Goal: Task Accomplishment & Management: Manage account settings

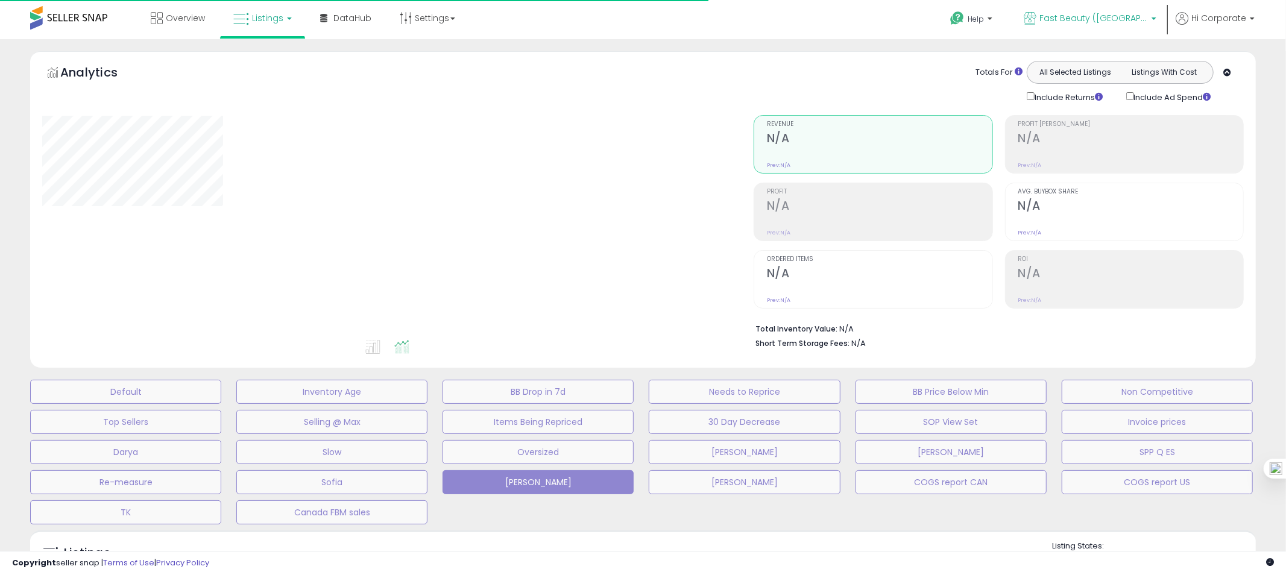
click at [1146, 20] on span "Fast Beauty ([GEOGRAPHIC_DATA])" at bounding box center [1094, 18] width 109 height 12
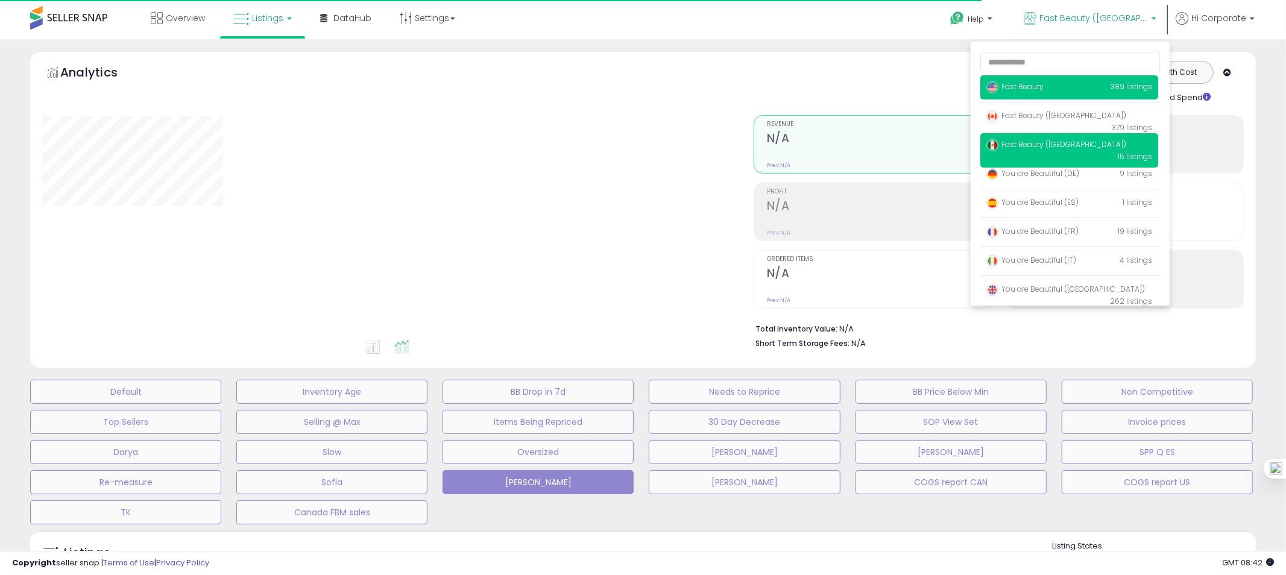
click at [1050, 92] on p "Fast Beauty 389 listings" at bounding box center [1070, 87] width 178 height 24
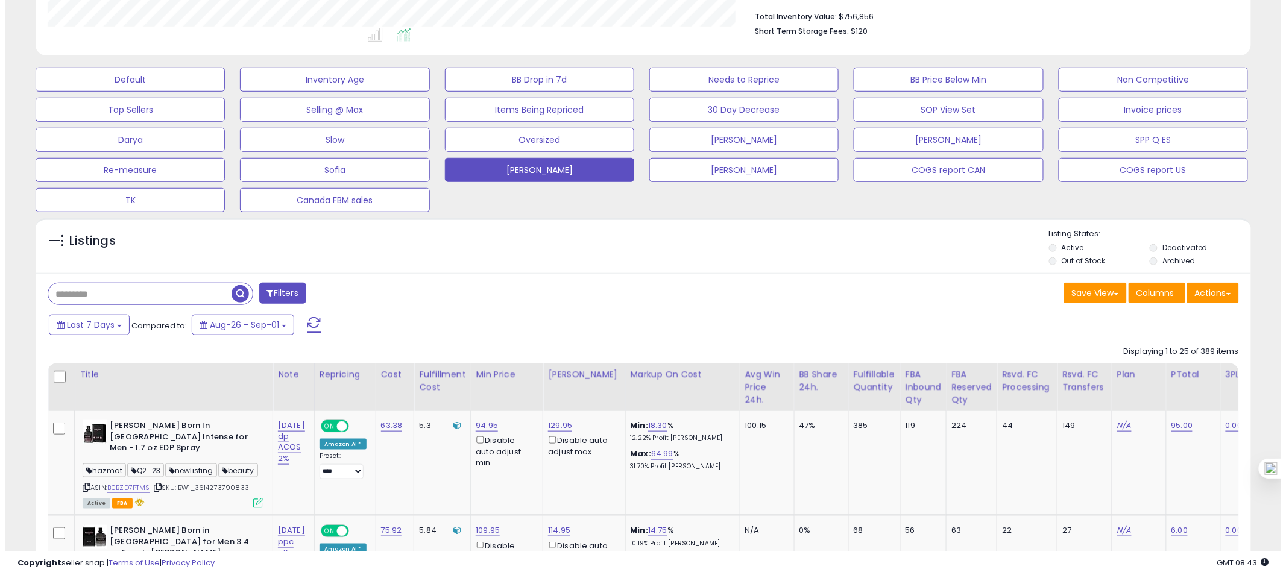
scroll to position [201, 0]
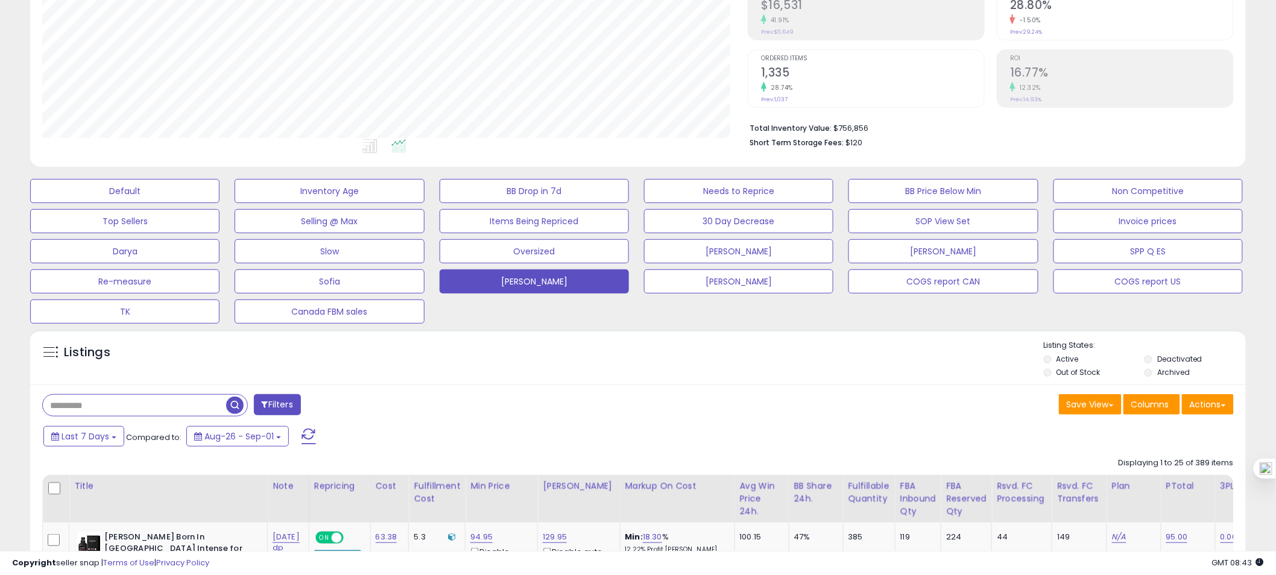
click at [131, 399] on input "text" at bounding box center [134, 405] width 183 height 21
type input "******"
click at [349, 407] on span "button" at bounding box center [351, 405] width 17 height 17
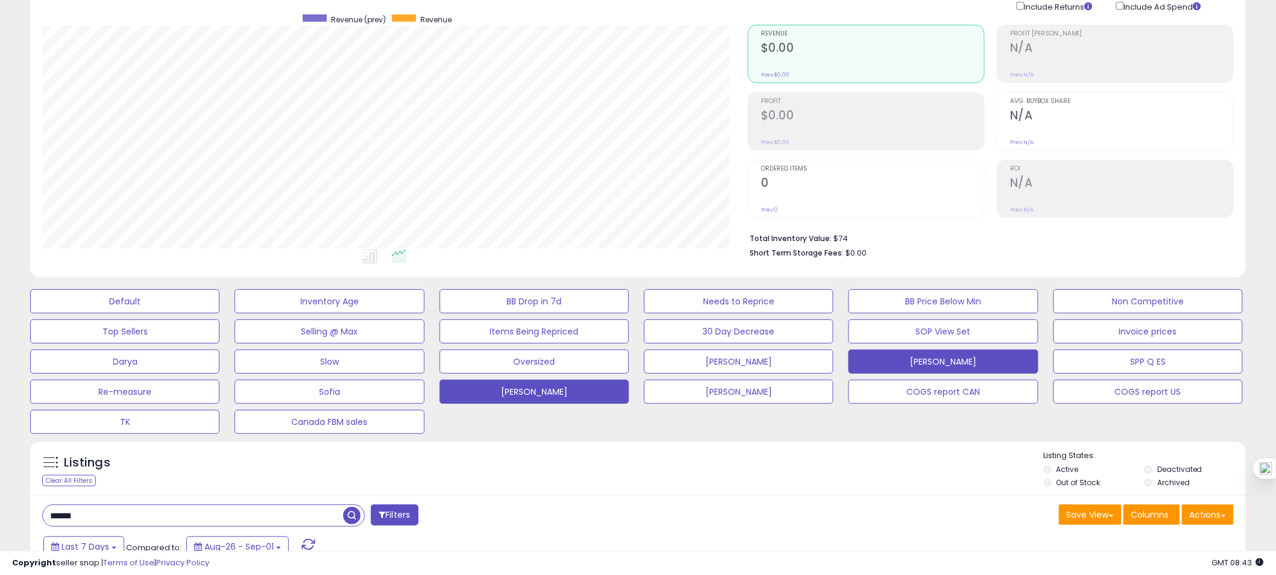
scroll to position [0, 0]
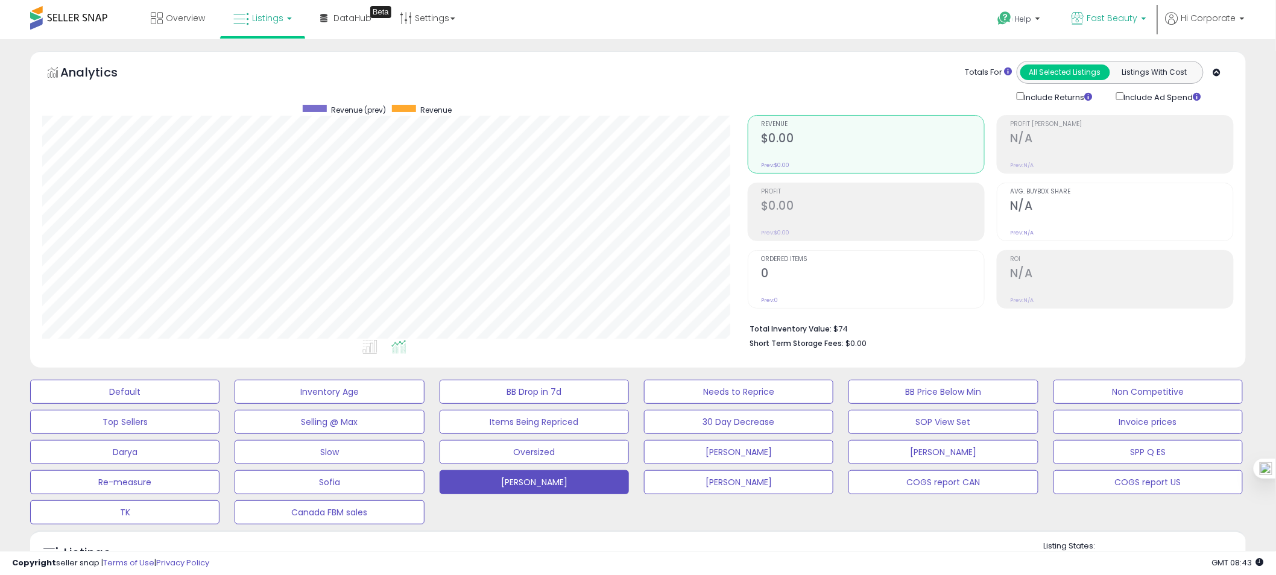
click at [1145, 25] on b at bounding box center [1144, 21] width 5 height 8
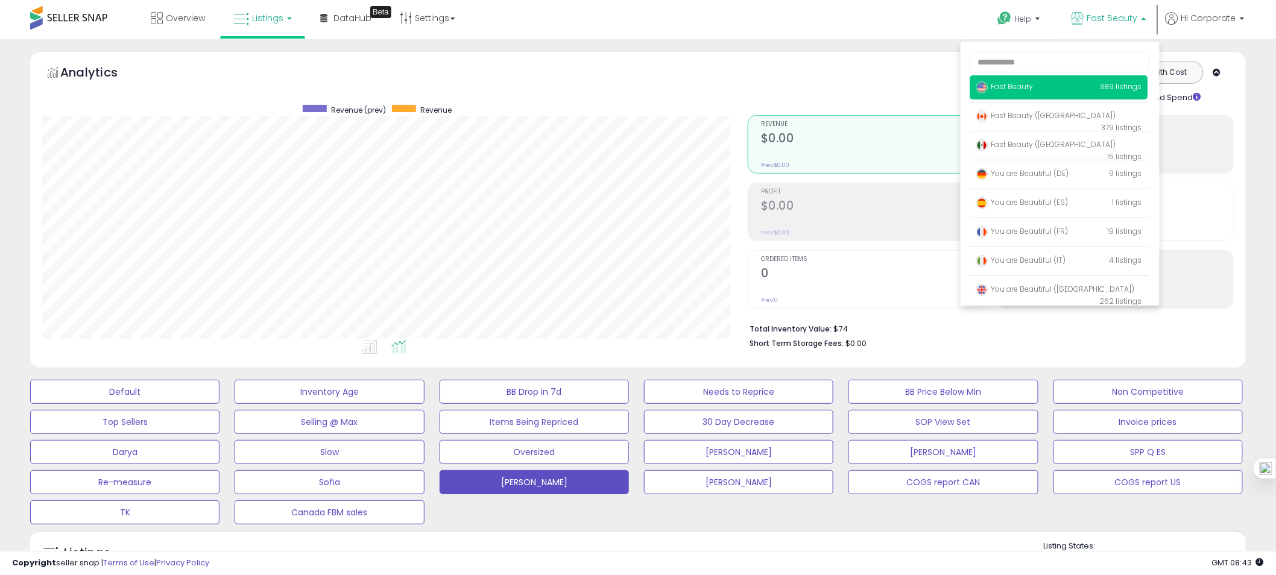
click at [684, 517] on div "Default Inventory Age BB Drop in 7d Needs to Reprice BB Price Below Min Non Com…" at bounding box center [638, 449] width 1246 height 151
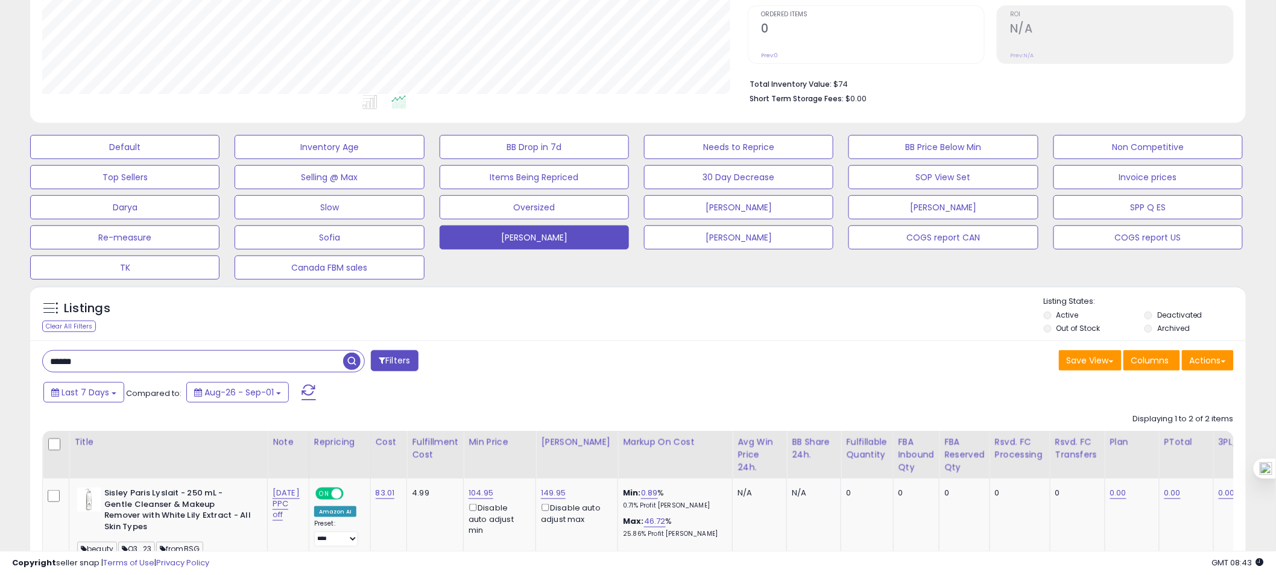
scroll to position [359, 0]
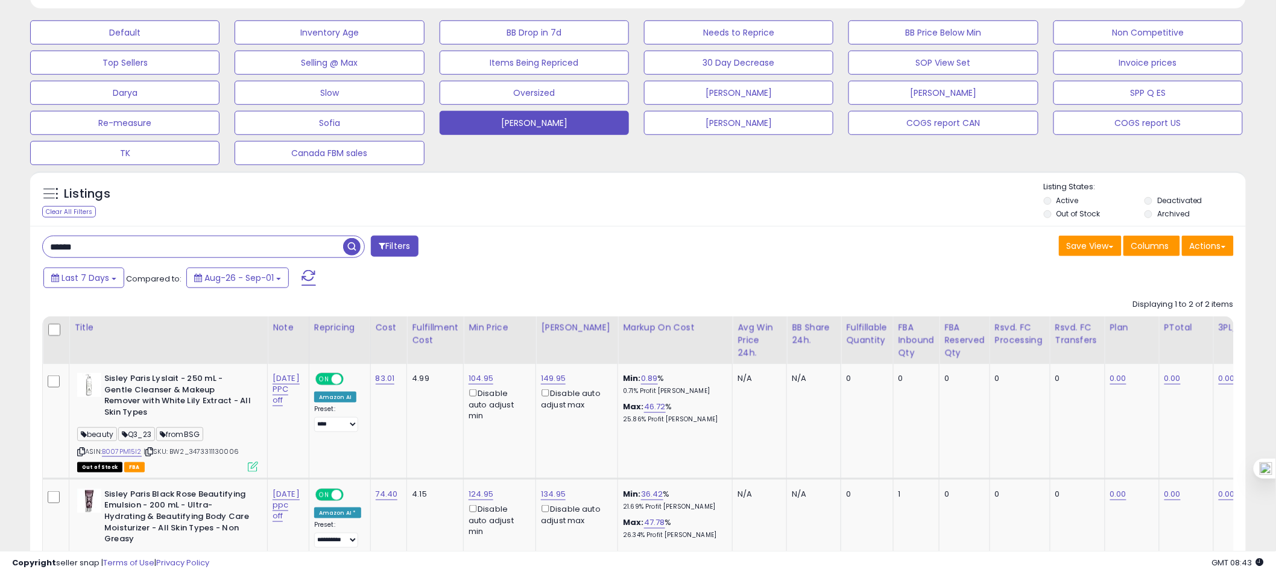
click at [1187, 195] on label "Deactivated" at bounding box center [1179, 200] width 45 height 10
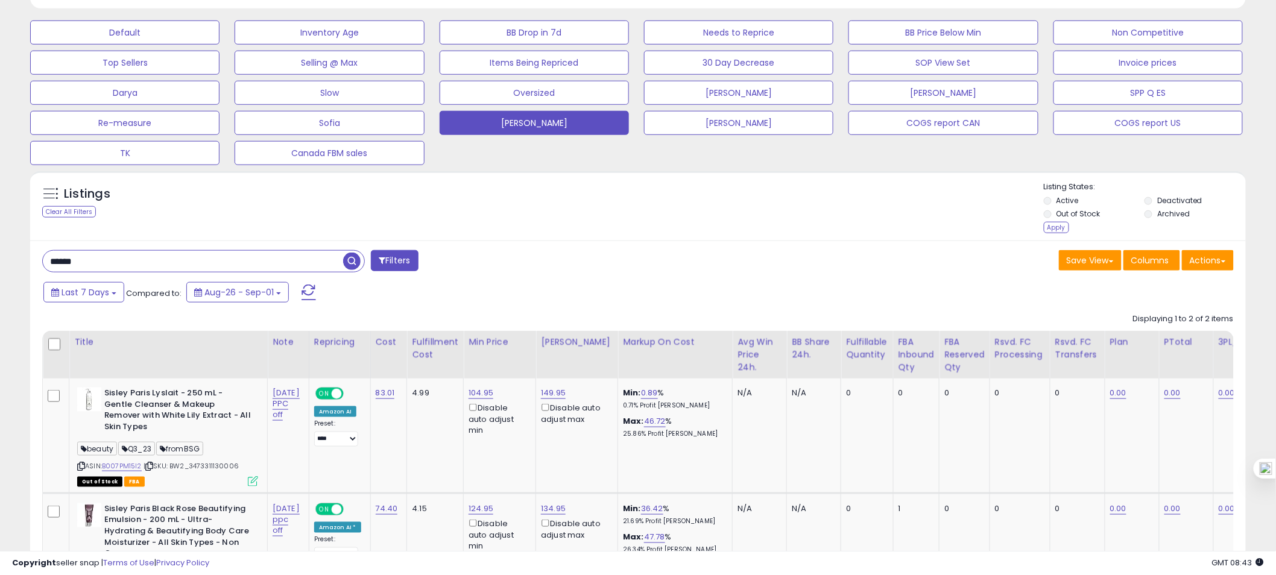
click at [1175, 214] on label "Archived" at bounding box center [1173, 214] width 33 height 10
click at [1057, 232] on div "Apply" at bounding box center [1056, 227] width 25 height 11
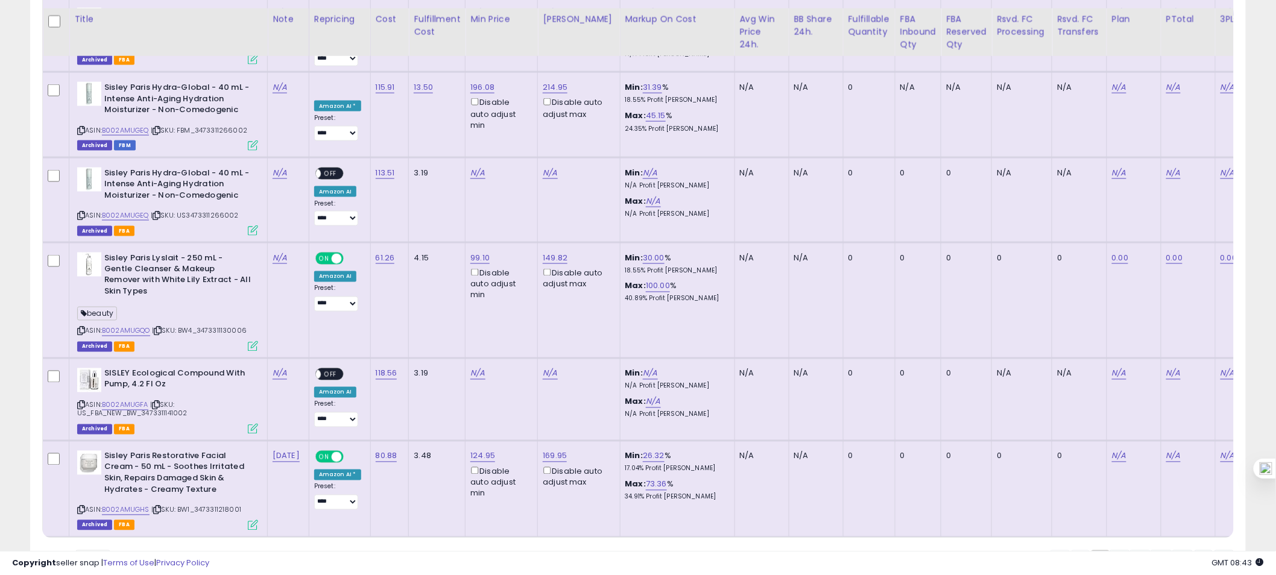
scroll to position [2633, 0]
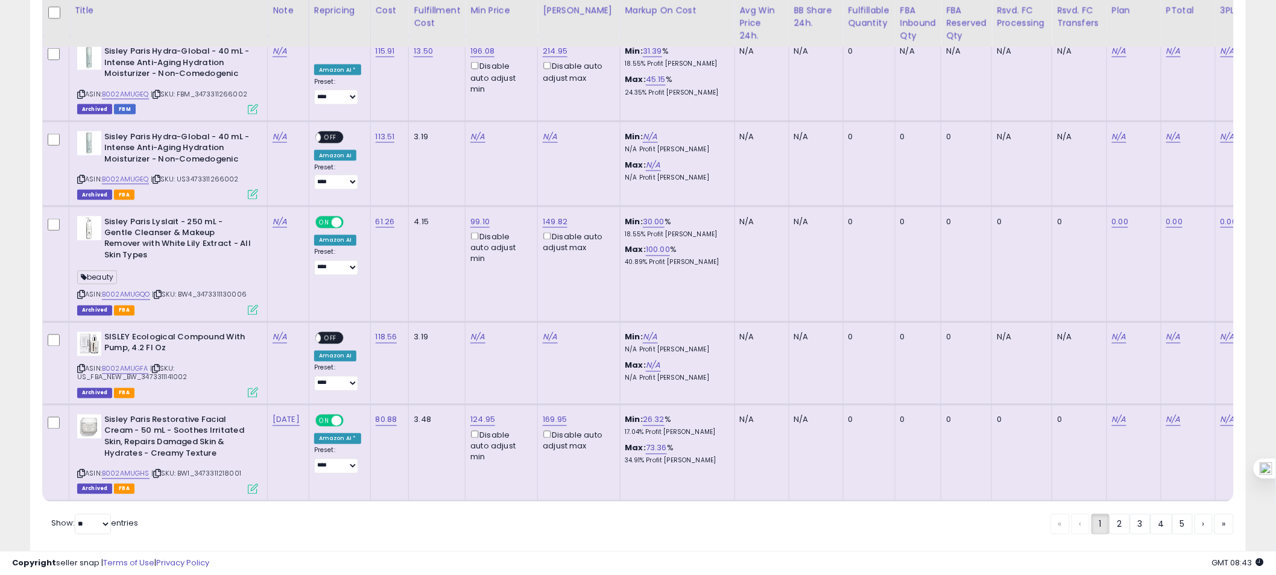
click at [1111, 514] on link "2" at bounding box center [1120, 524] width 21 height 21
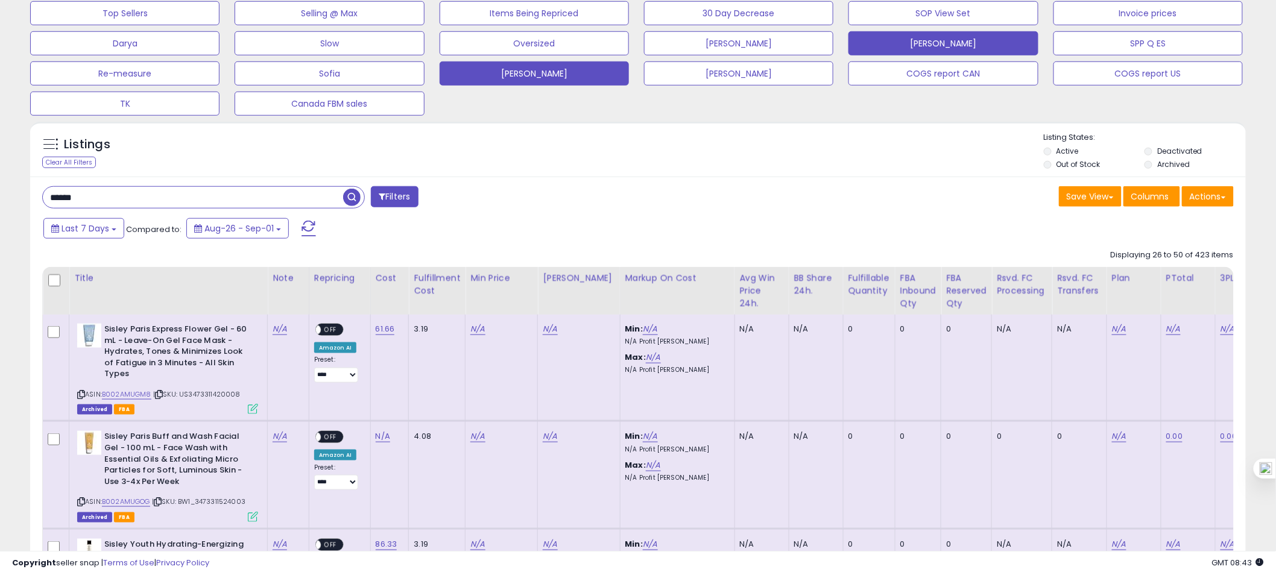
scroll to position [130, 0]
